Goal: Information Seeking & Learning: Learn about a topic

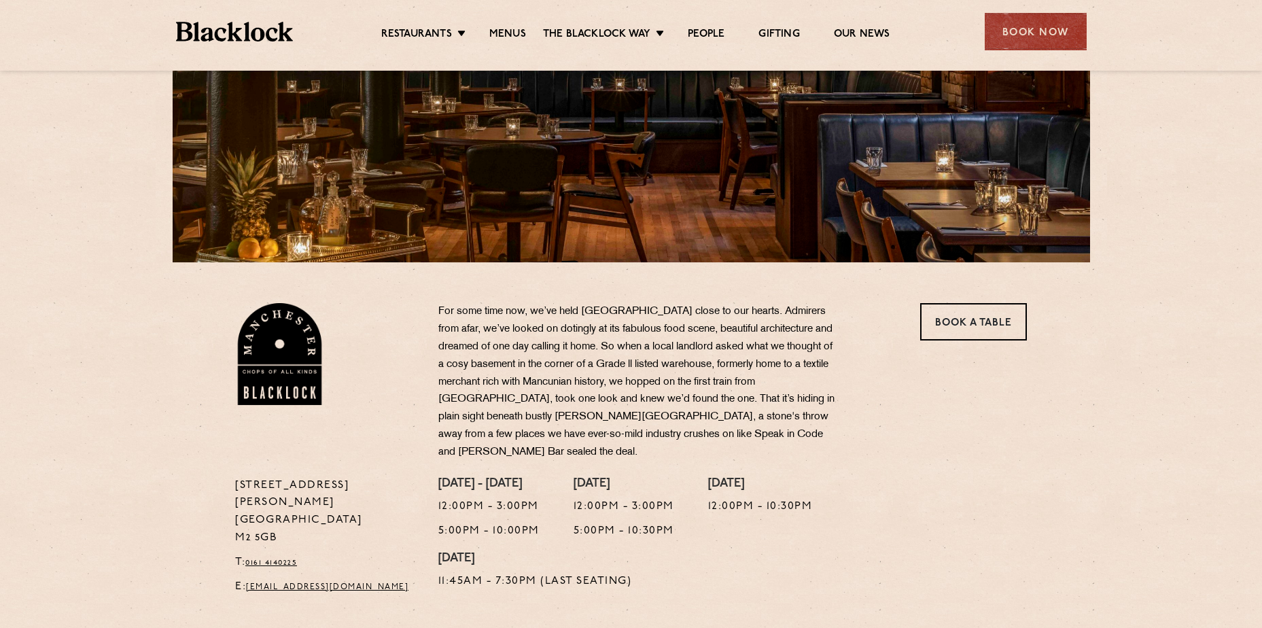
scroll to position [13, 0]
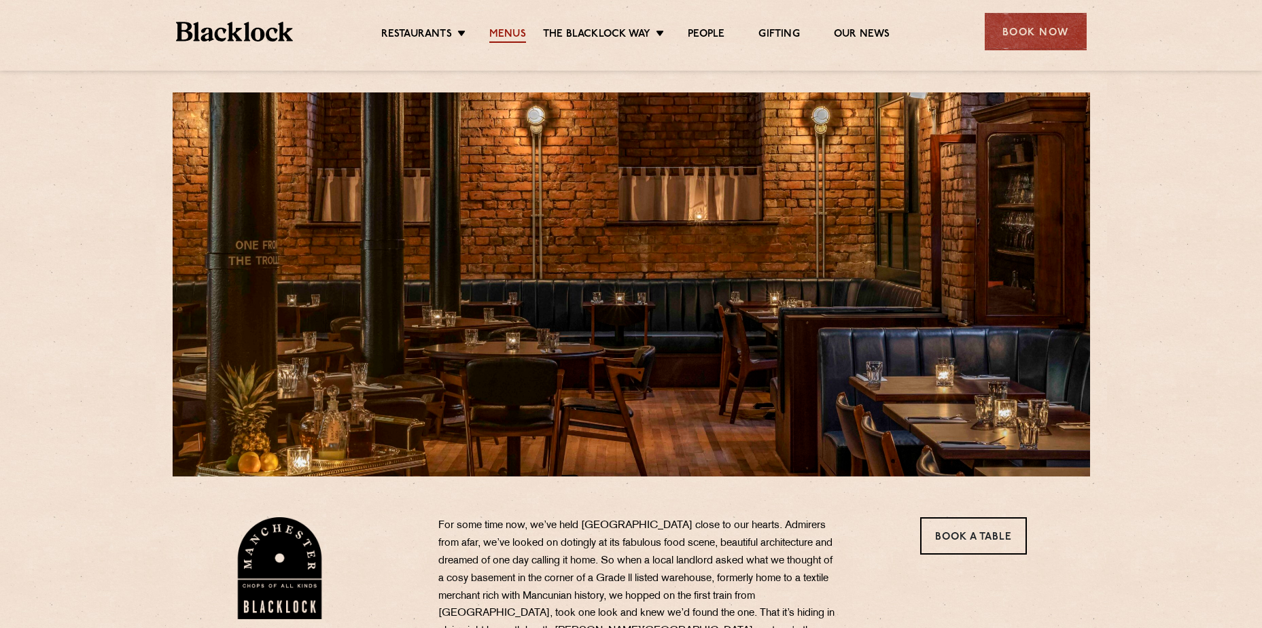
click at [501, 32] on link "Menus" at bounding box center [507, 35] width 37 height 15
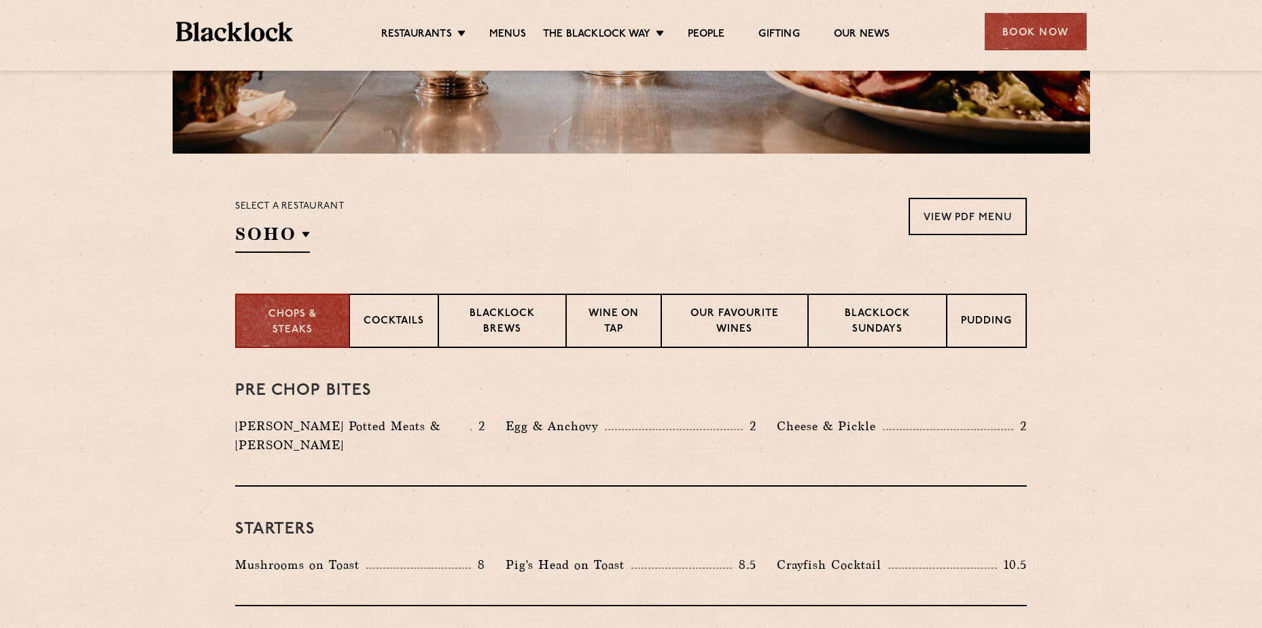
scroll to position [408, 0]
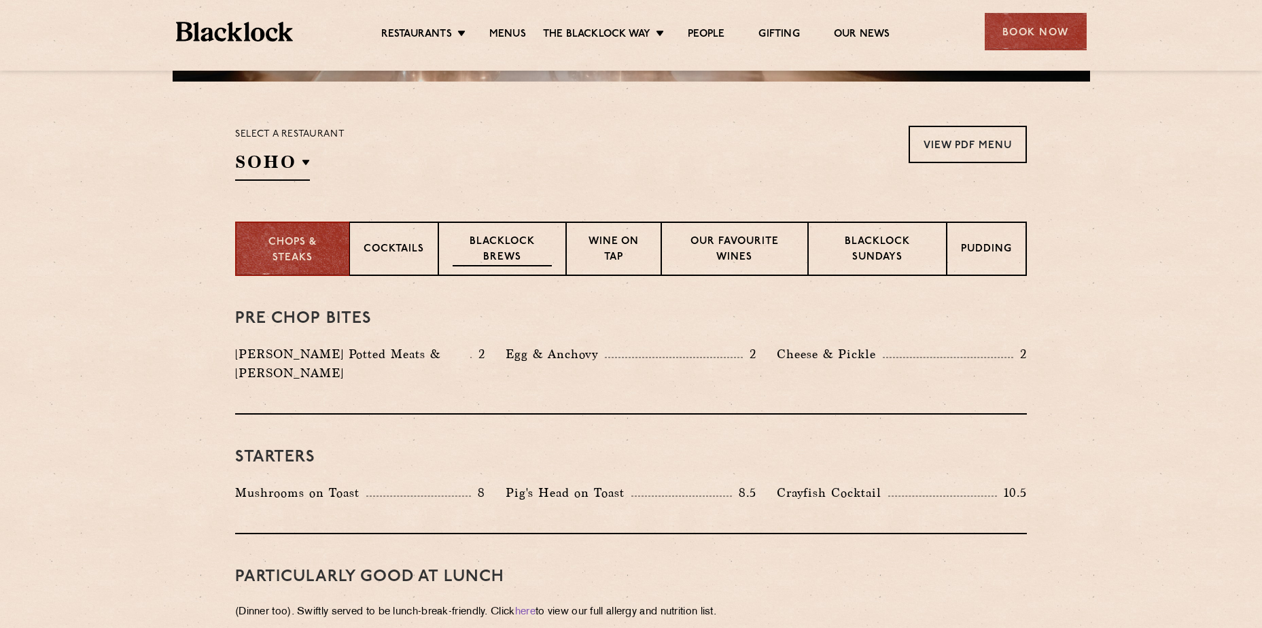
click at [476, 247] on p "Blacklock Brews" at bounding box center [501, 250] width 99 height 32
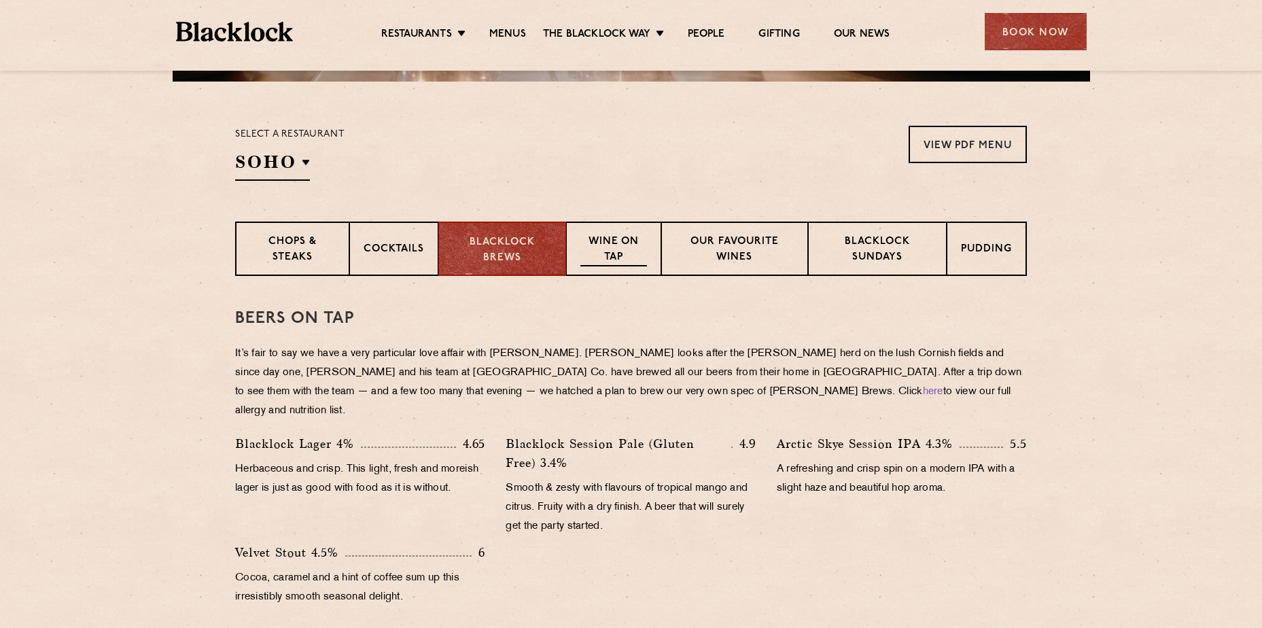
click at [626, 245] on p "Wine on Tap" at bounding box center [613, 250] width 67 height 32
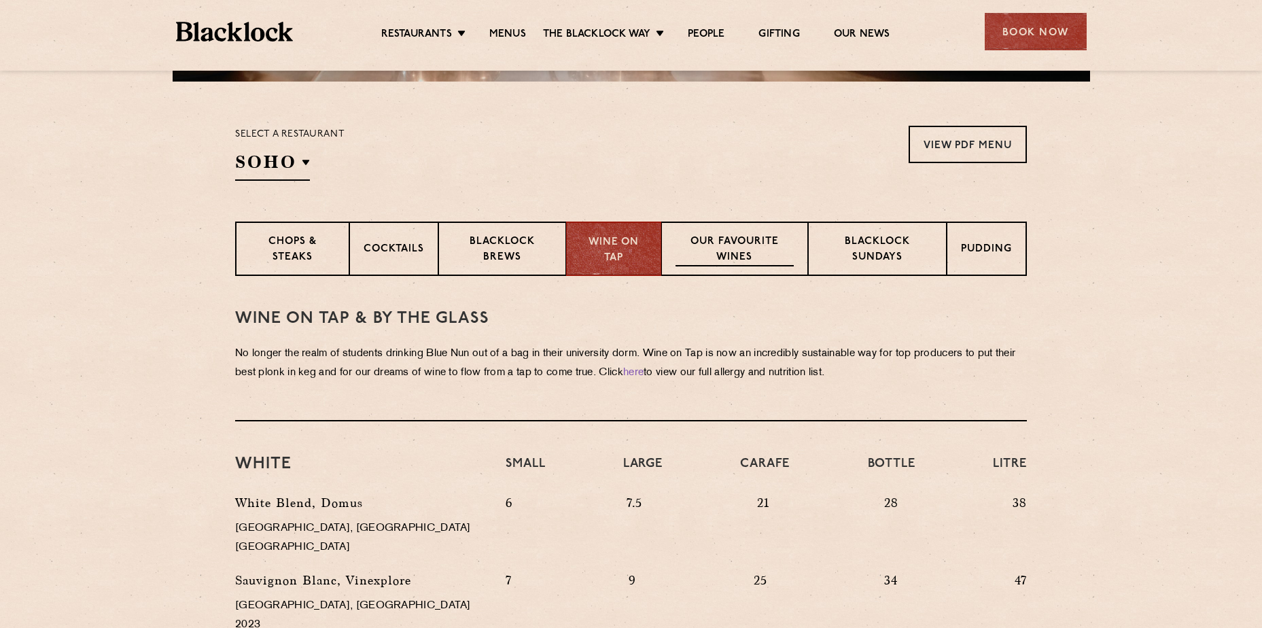
click at [743, 266] on p "Our favourite wines" at bounding box center [734, 250] width 118 height 32
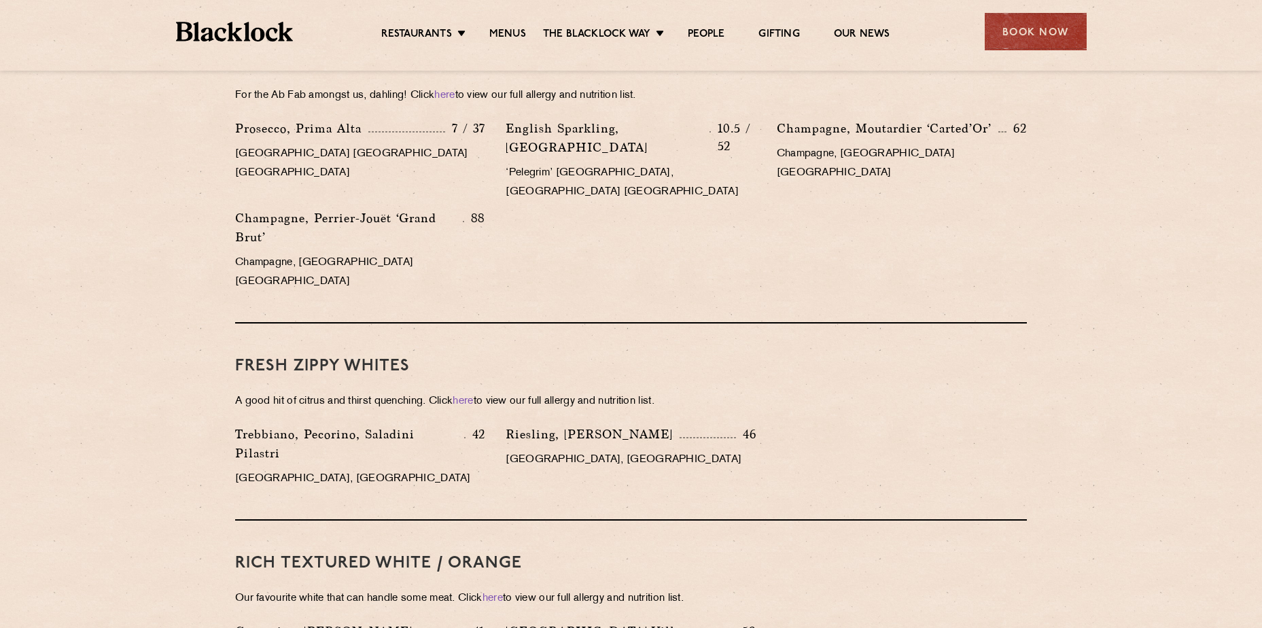
scroll to position [272, 0]
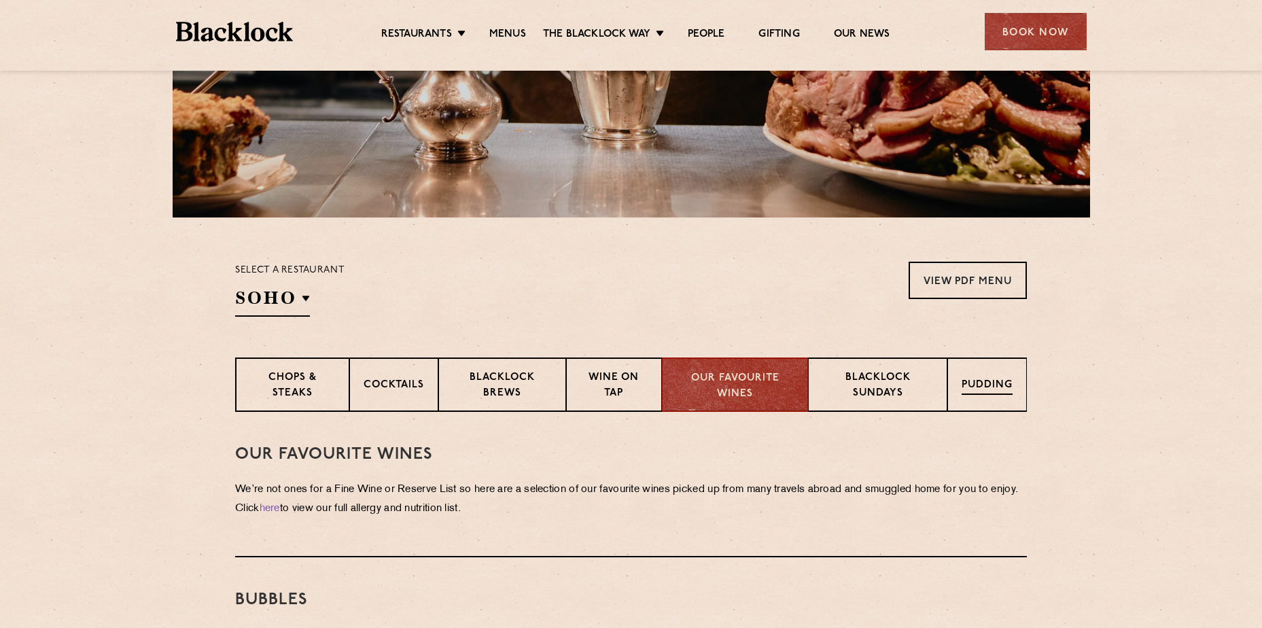
click at [978, 381] on p "Pudding" at bounding box center [986, 386] width 51 height 17
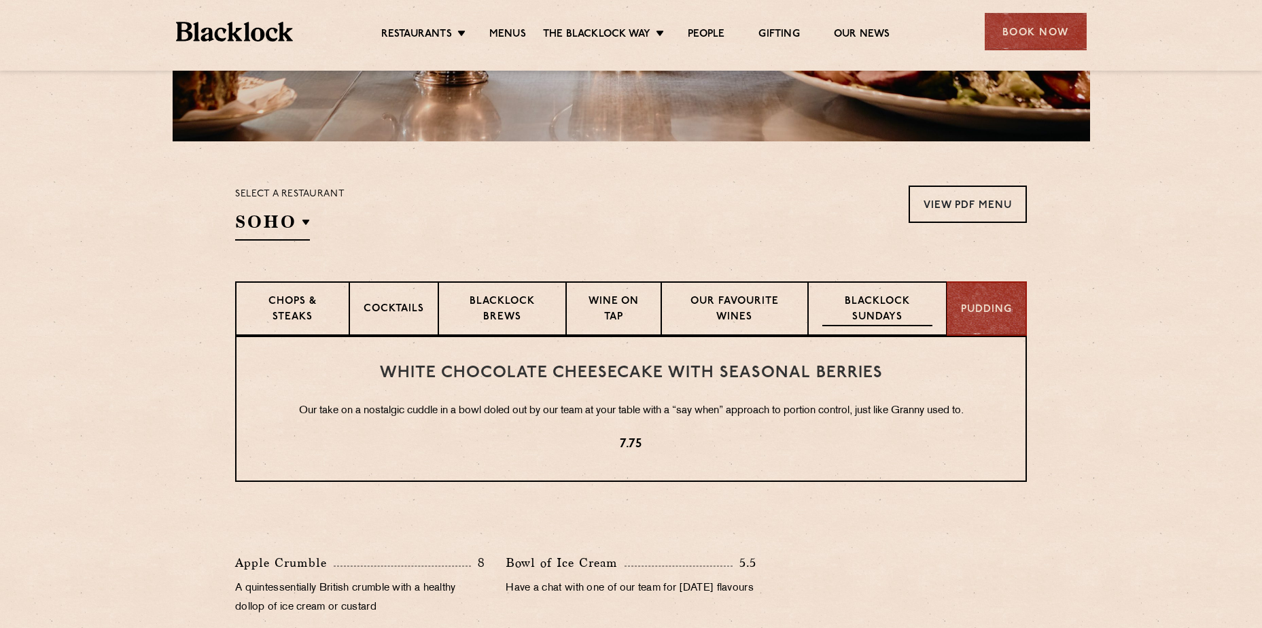
scroll to position [476, 0]
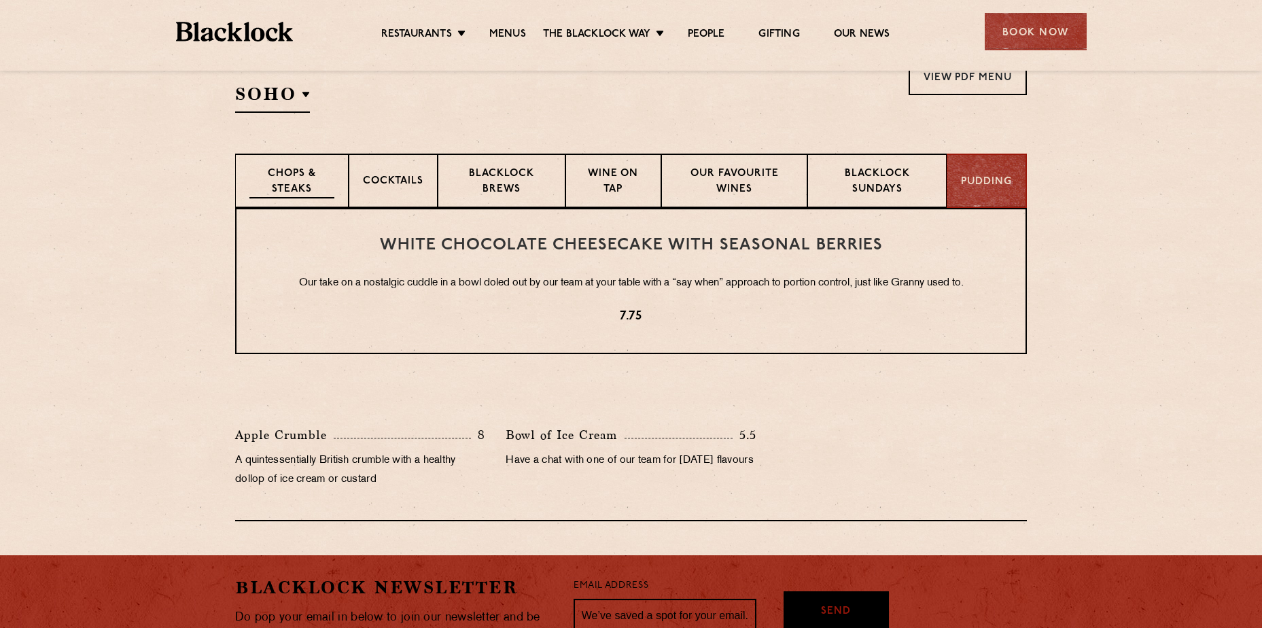
click at [325, 177] on p "Chops & Steaks" at bounding box center [291, 182] width 85 height 32
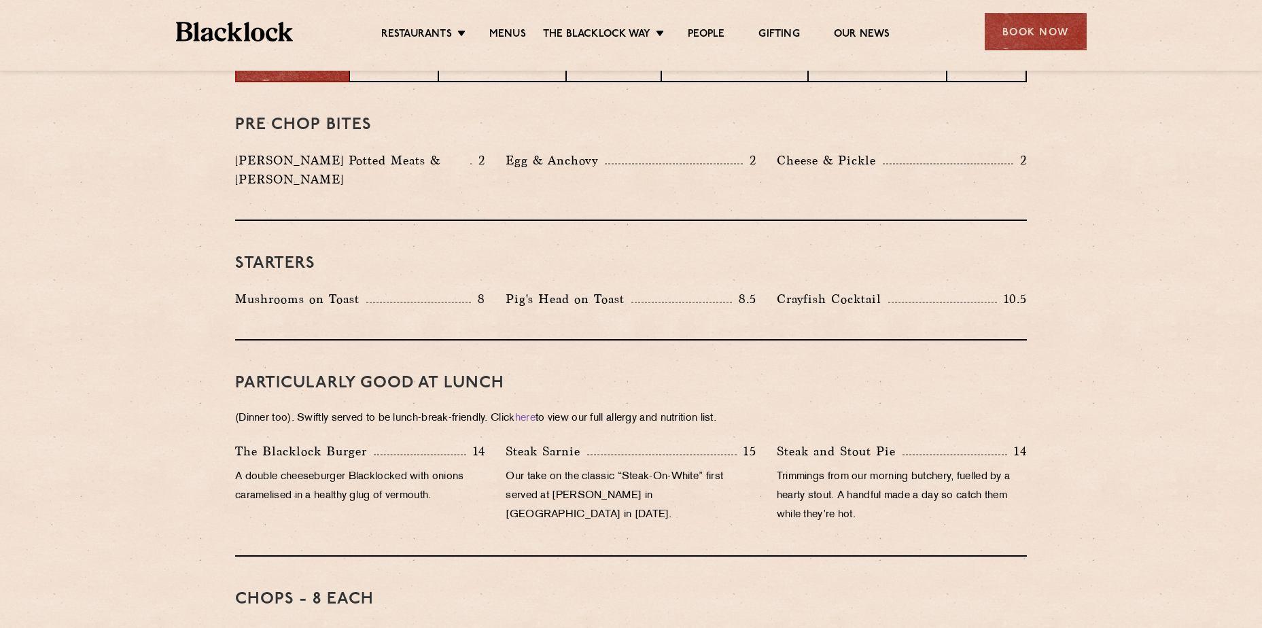
scroll to position [408, 0]
